Goal: Transaction & Acquisition: Purchase product/service

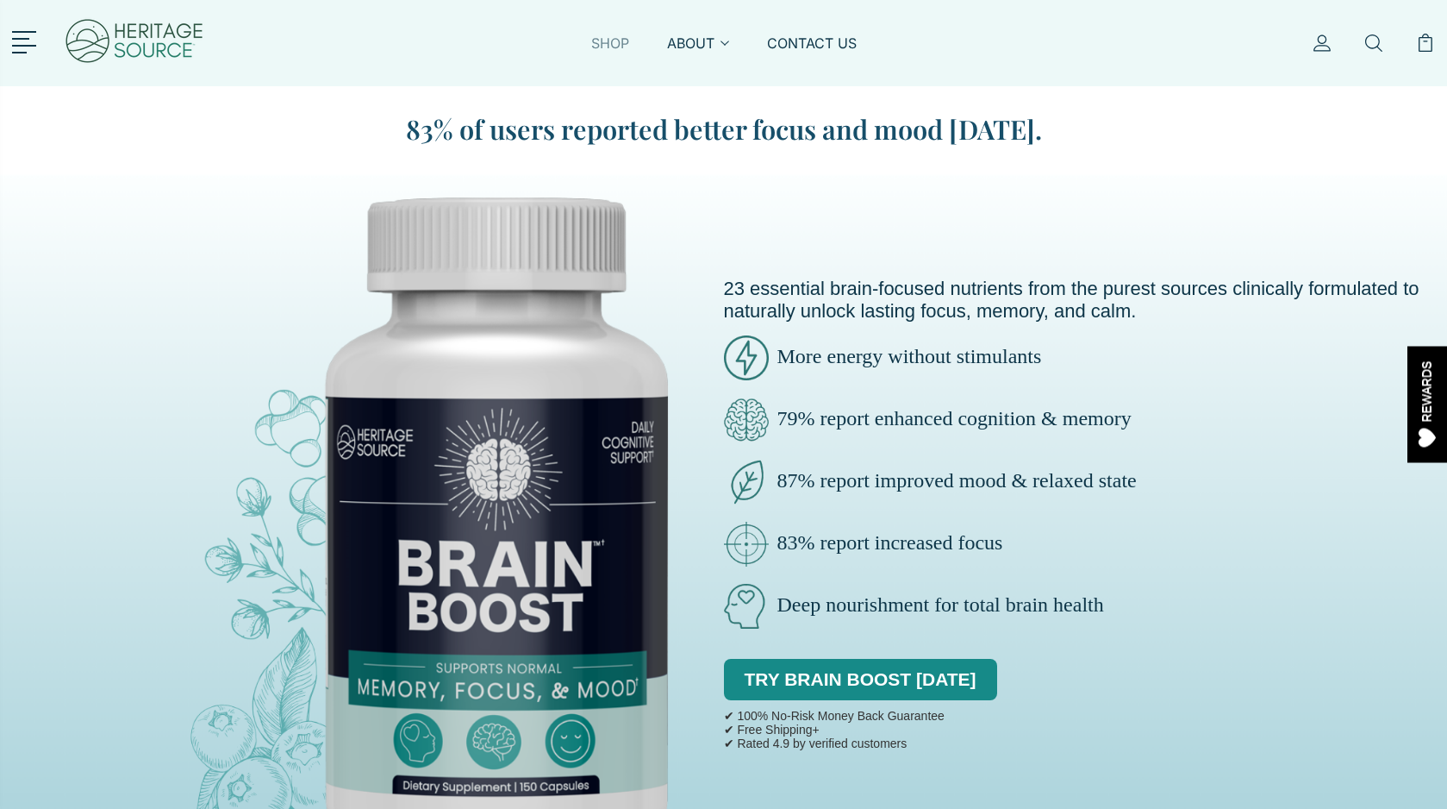
click at [601, 42] on link "SHOP" at bounding box center [610, 54] width 38 height 40
click at [12, 52] on span at bounding box center [19, 53] width 15 height 2
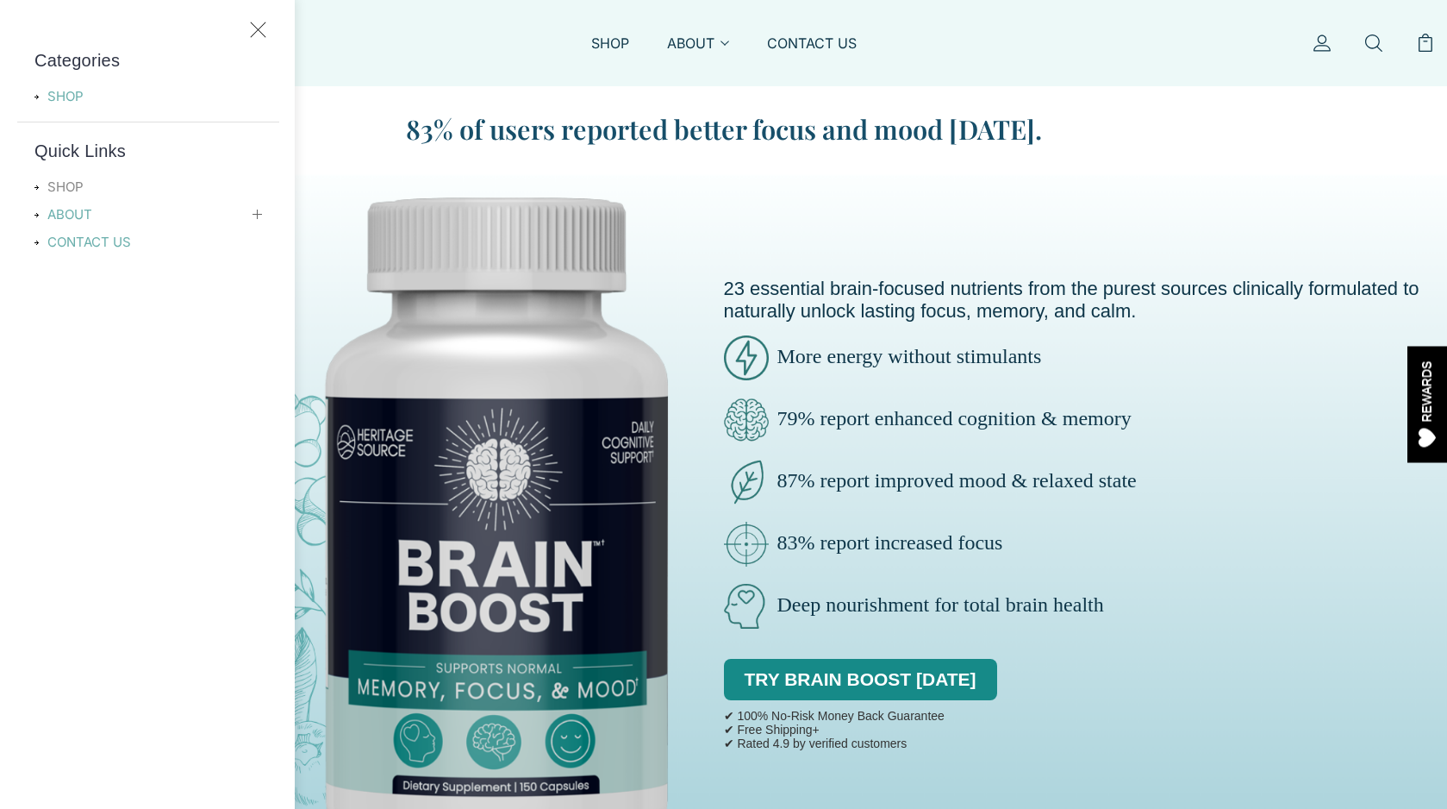
click at [61, 185] on link "SHOP" at bounding box center [69, 187] width 71 height 21
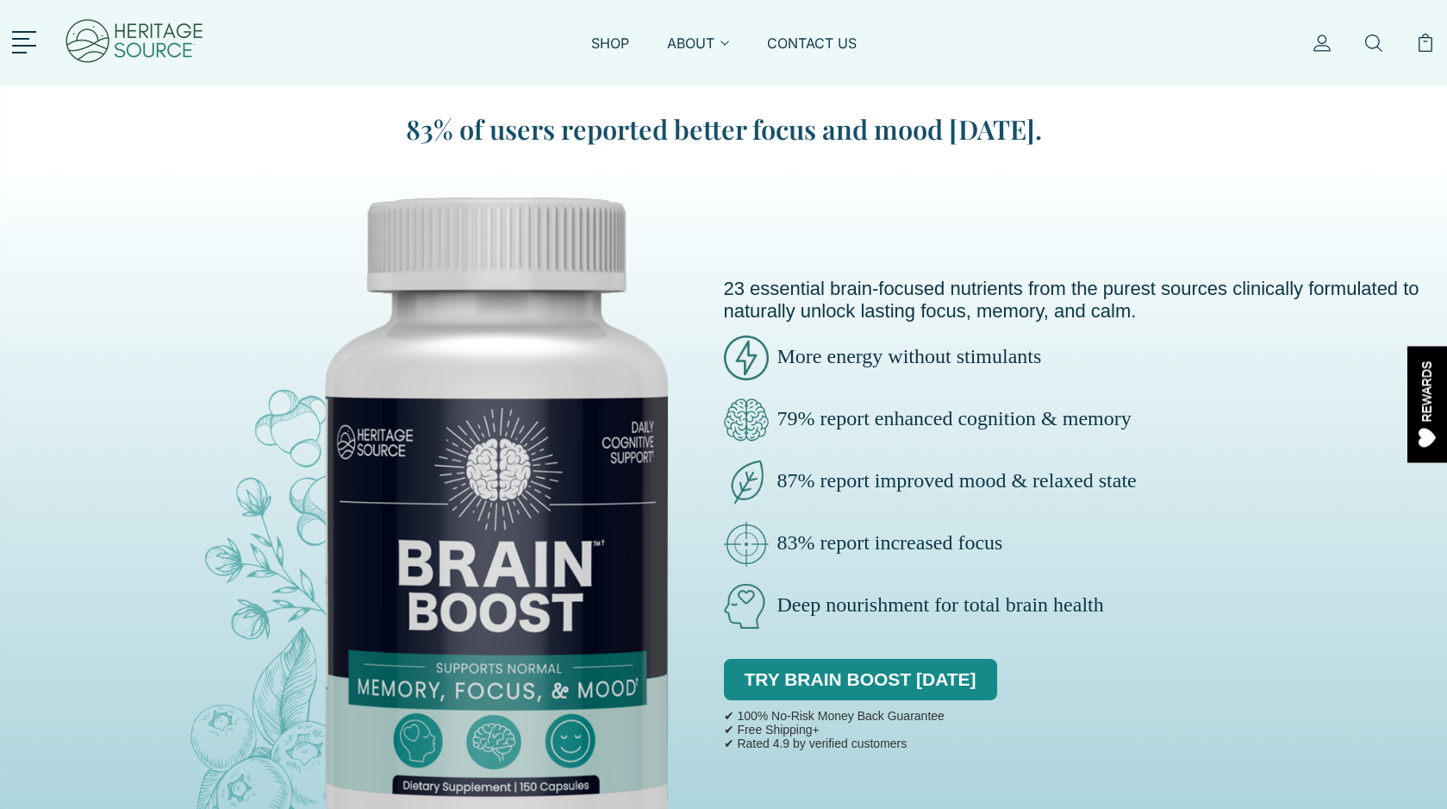
click at [20, 26] on div at bounding box center [190, 43] width 356 height 86
click at [21, 35] on link at bounding box center [27, 40] width 30 height 22
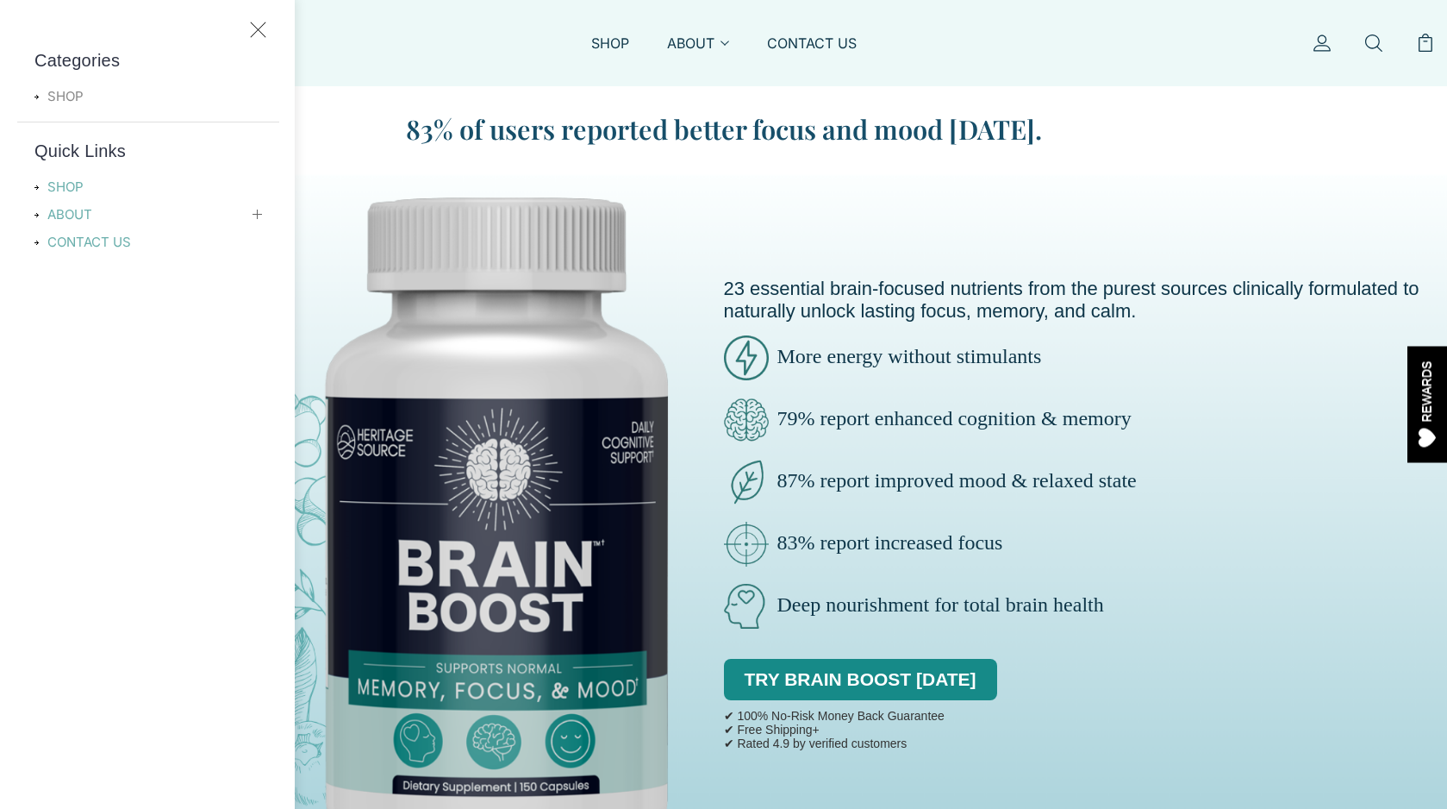
click at [78, 91] on link "SHOP" at bounding box center [69, 96] width 71 height 21
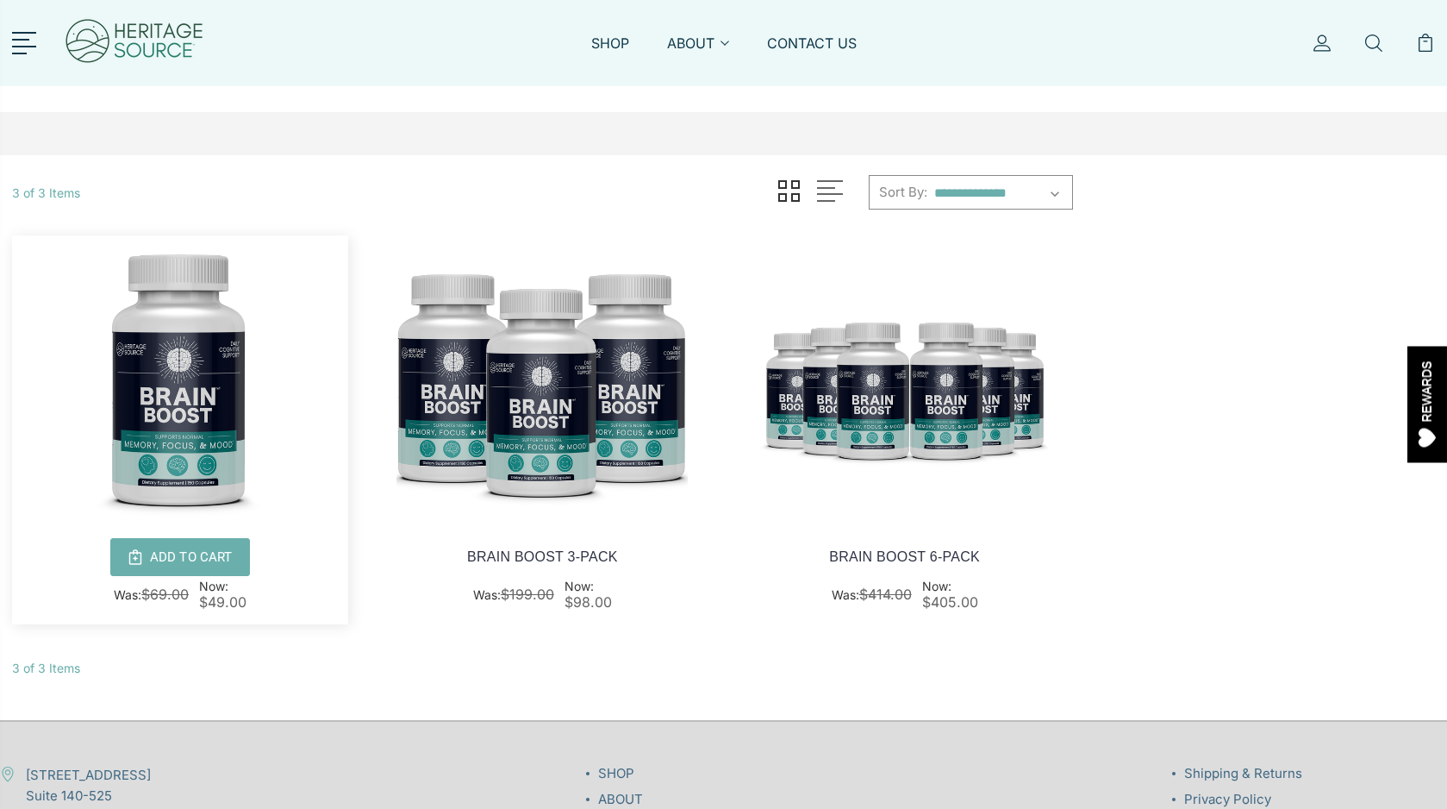
click at [206, 397] on img at bounding box center [180, 380] width 336 height 291
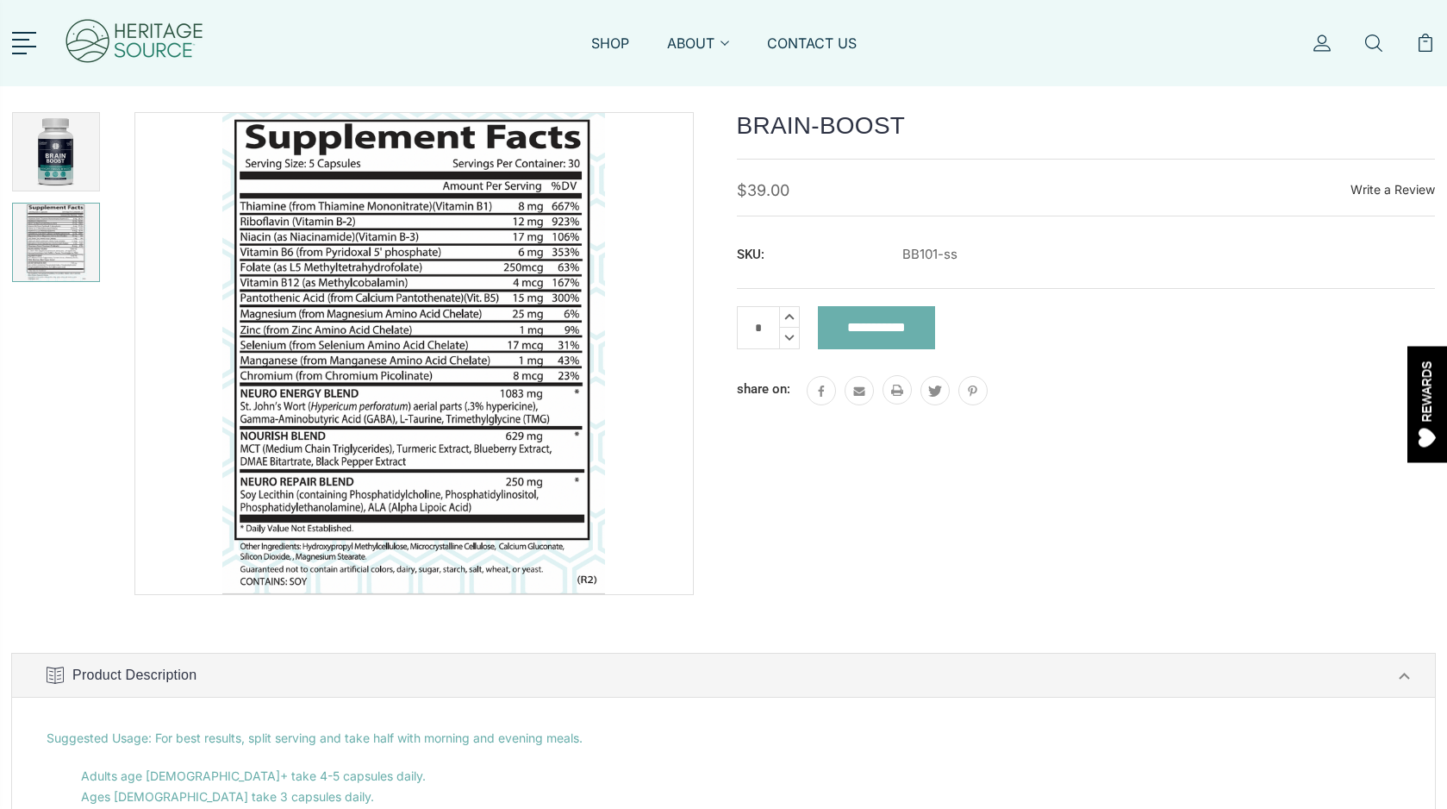
click at [90, 241] on img at bounding box center [56, 242] width 78 height 78
click at [37, 238] on img at bounding box center [56, 242] width 78 height 78
